Goal: Information Seeking & Learning: Learn about a topic

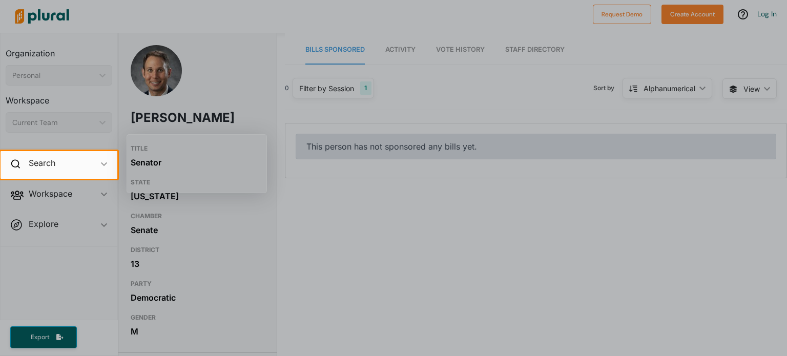
click at [216, 99] on div at bounding box center [393, 75] width 787 height 151
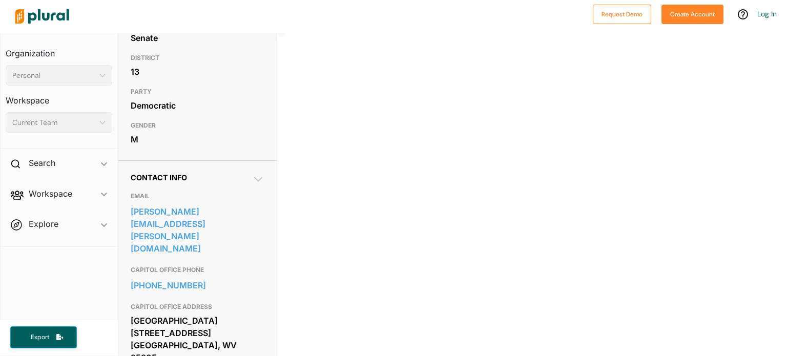
scroll to position [201, 0]
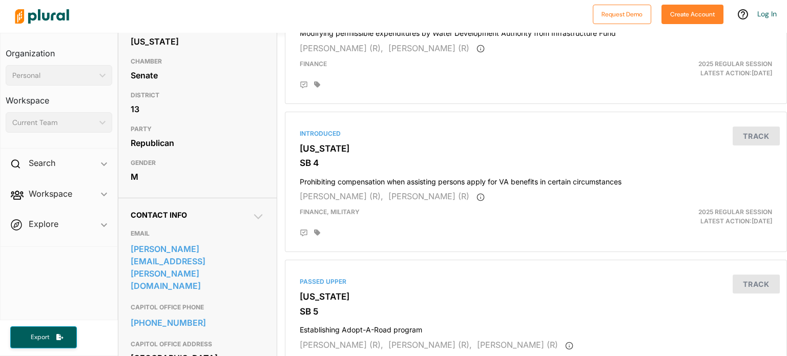
scroll to position [160, 0]
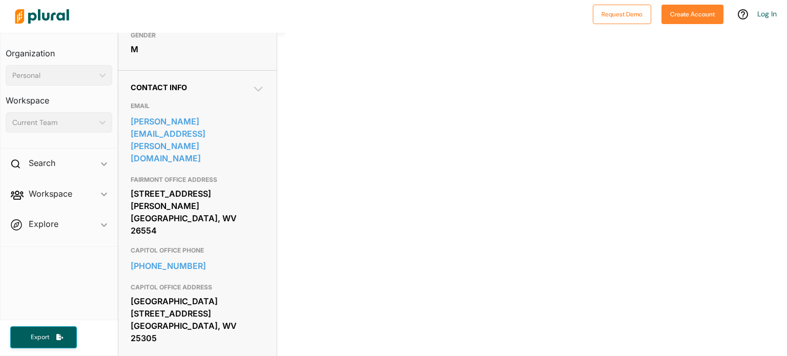
scroll to position [282, 0]
